Goal: Find specific page/section

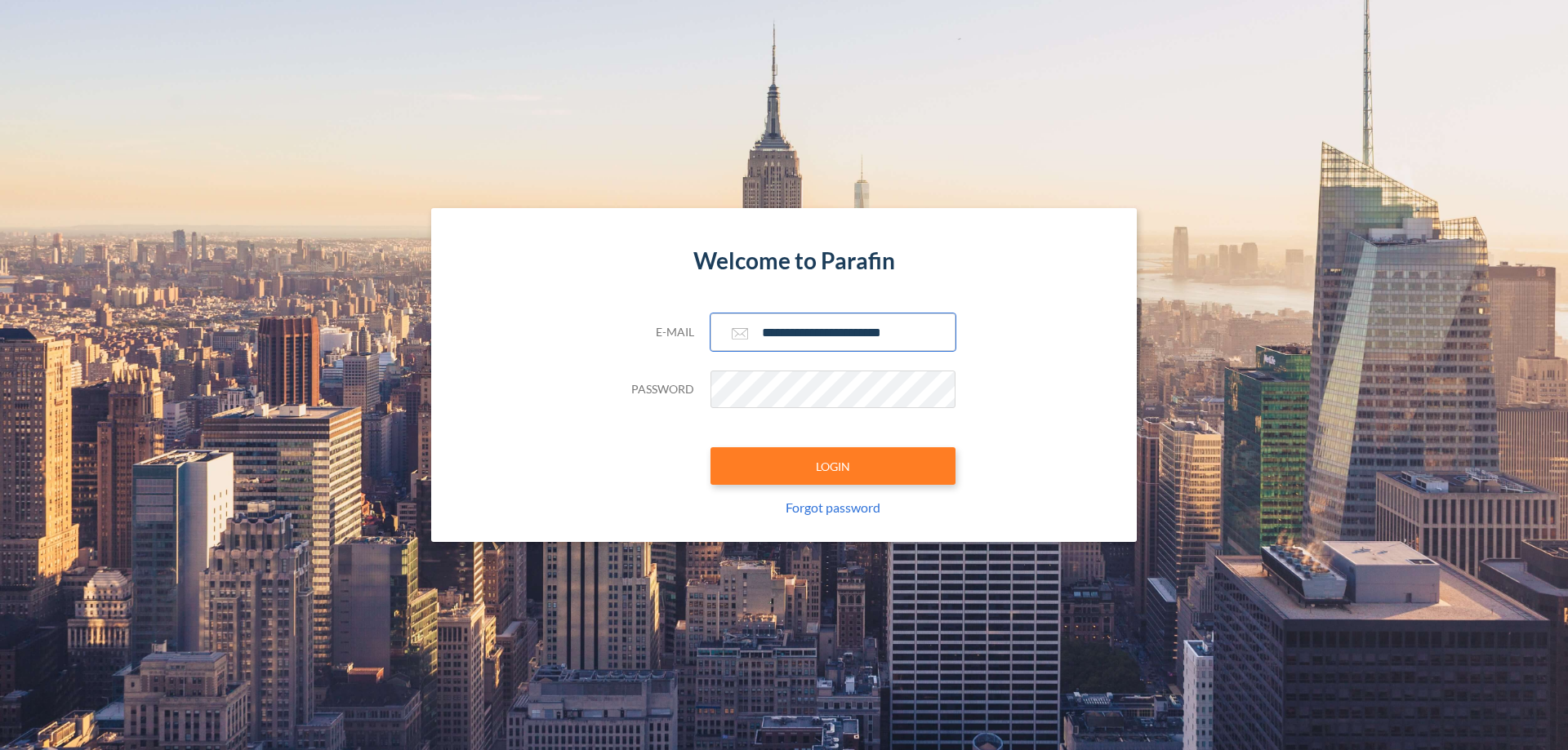
type input "**********"
click at [833, 466] on button "LOGIN" at bounding box center [833, 465] width 245 height 38
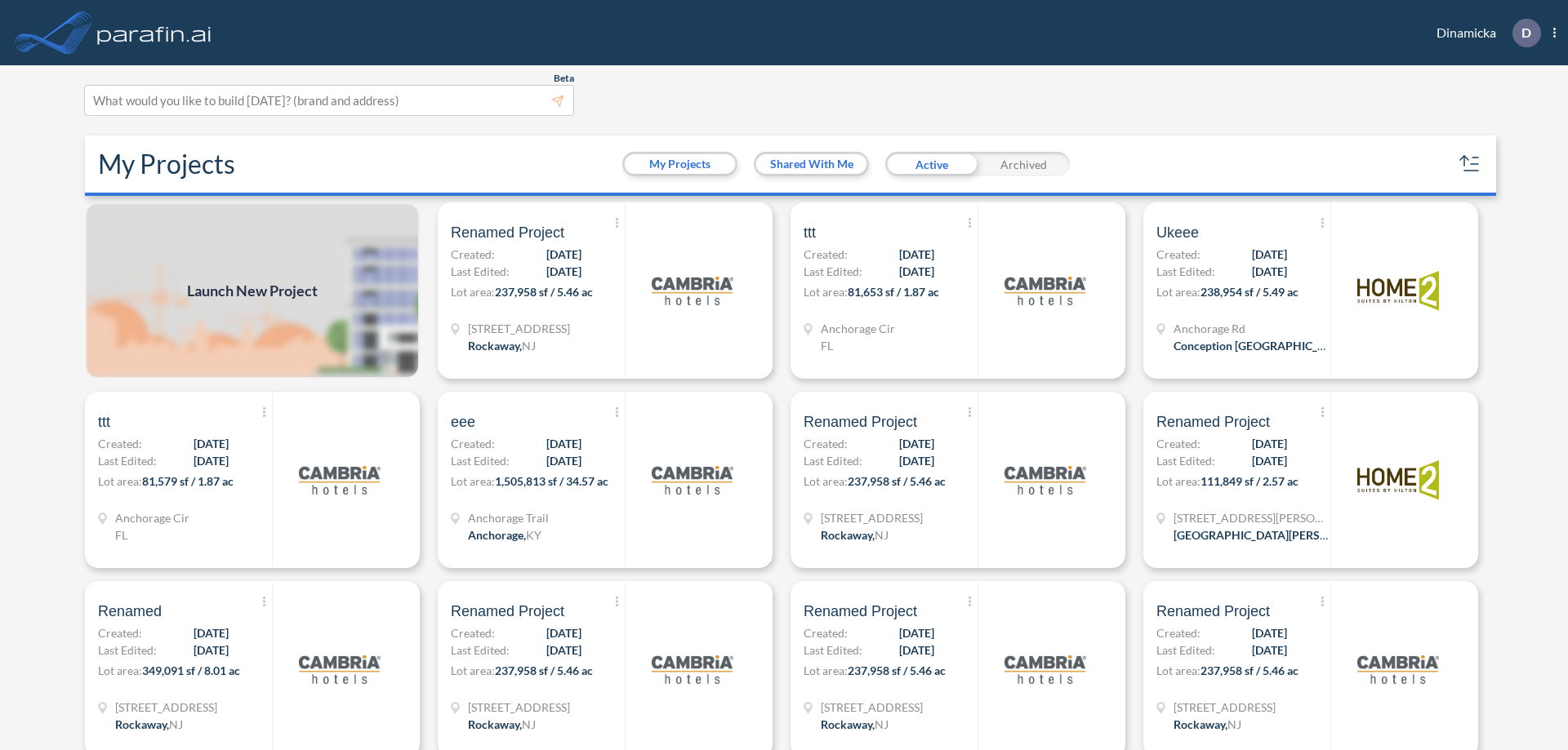
scroll to position [4, 0]
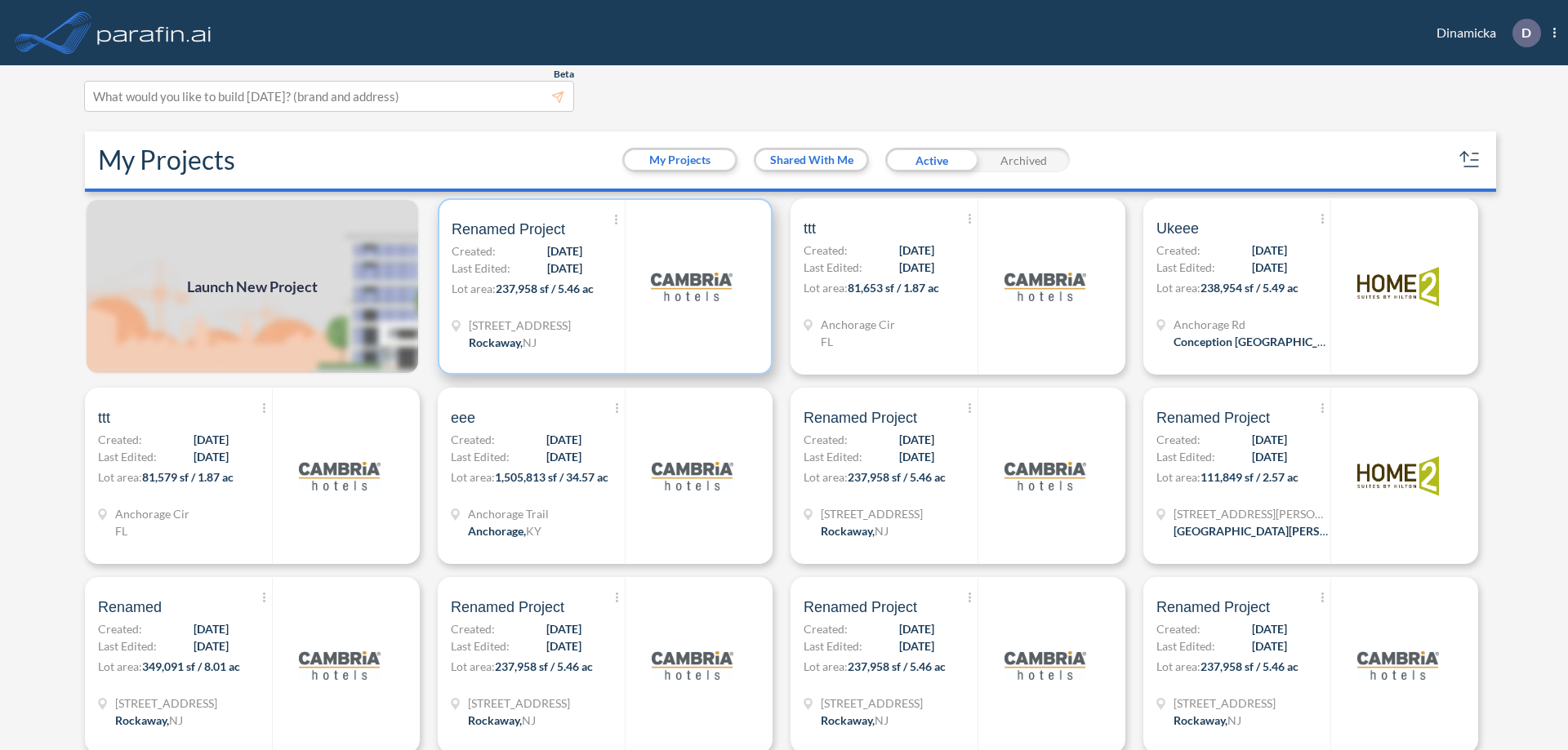
click at [602, 286] on p "Lot area: 237,958 sf / 5.46 ac" at bounding box center [538, 292] width 173 height 24
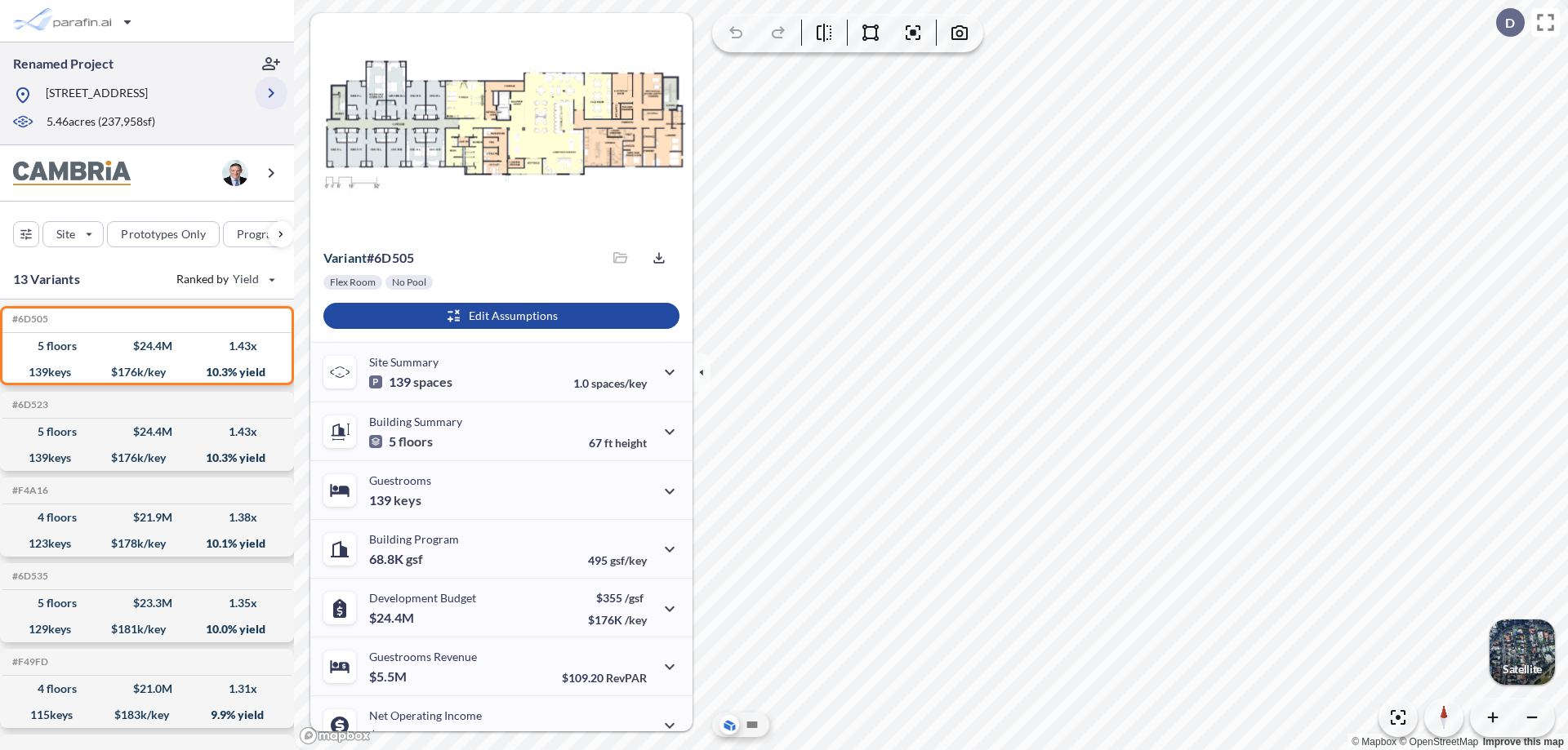
click at [271, 98] on icon "button" at bounding box center [271, 93] width 19 height 19
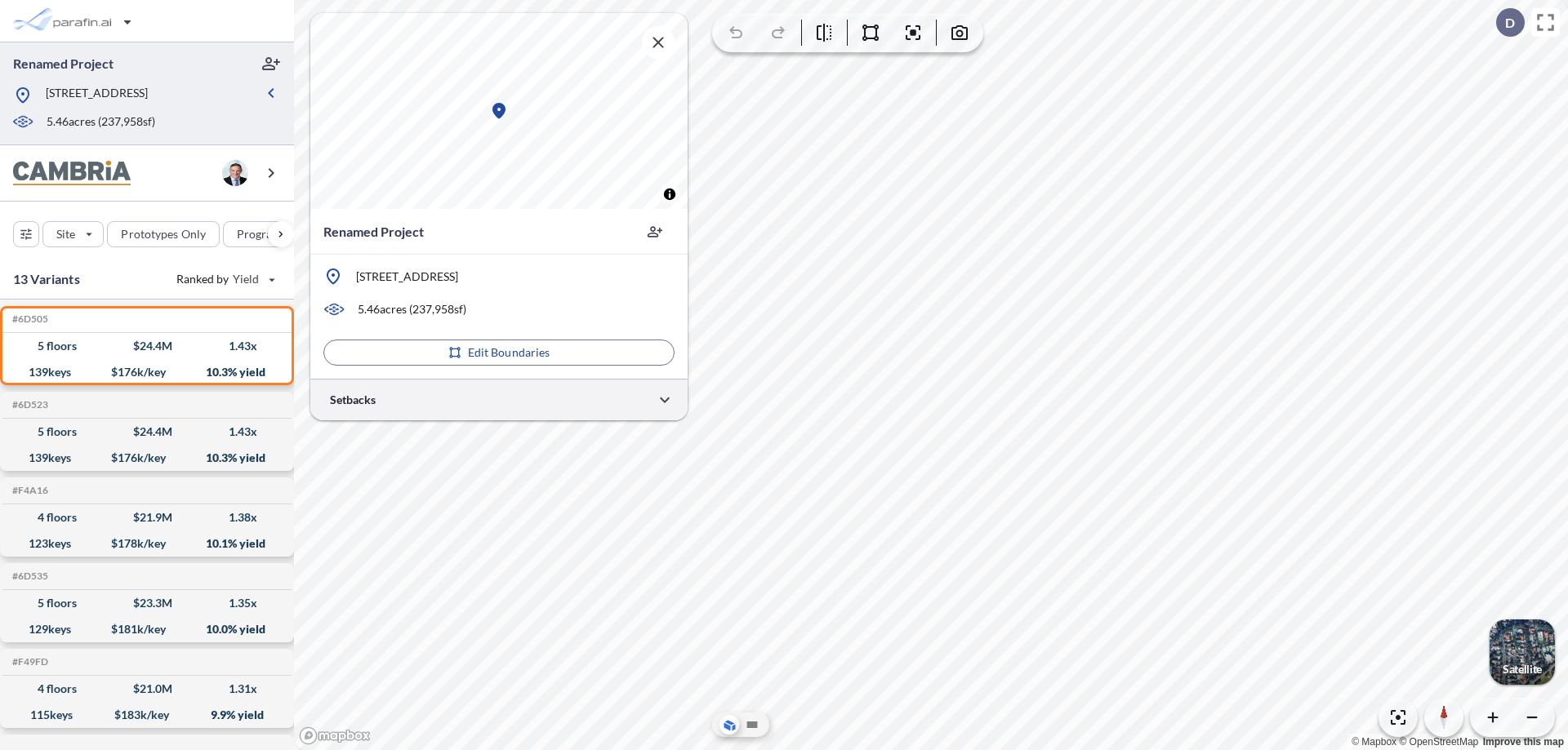
click at [499, 400] on div at bounding box center [499, 399] width 378 height 41
